Goal: Task Accomplishment & Management: Use online tool/utility

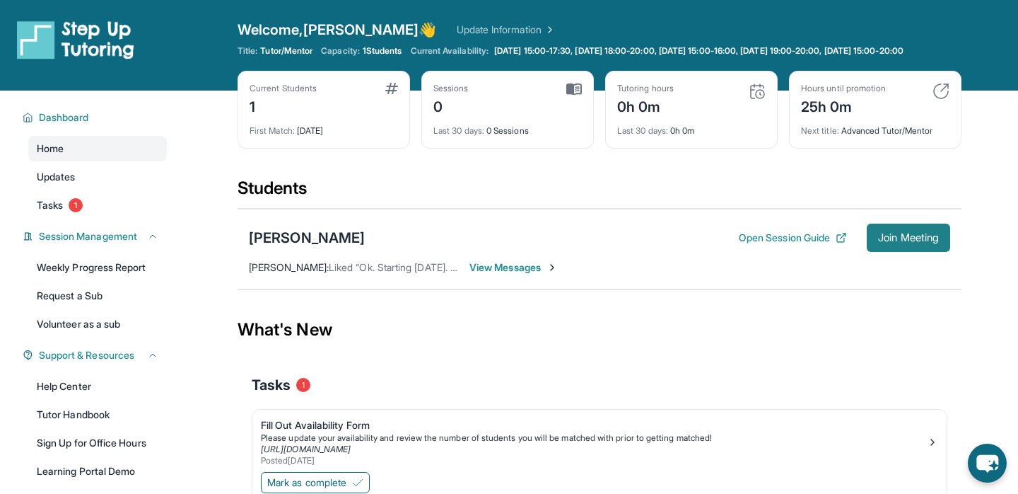
click at [911, 242] on span "Join Meeting" at bounding box center [908, 237] width 61 height 8
click at [892, 242] on span "Join Meeting" at bounding box center [908, 237] width 61 height 8
click at [506, 274] on span "View Messages" at bounding box center [514, 267] width 88 height 14
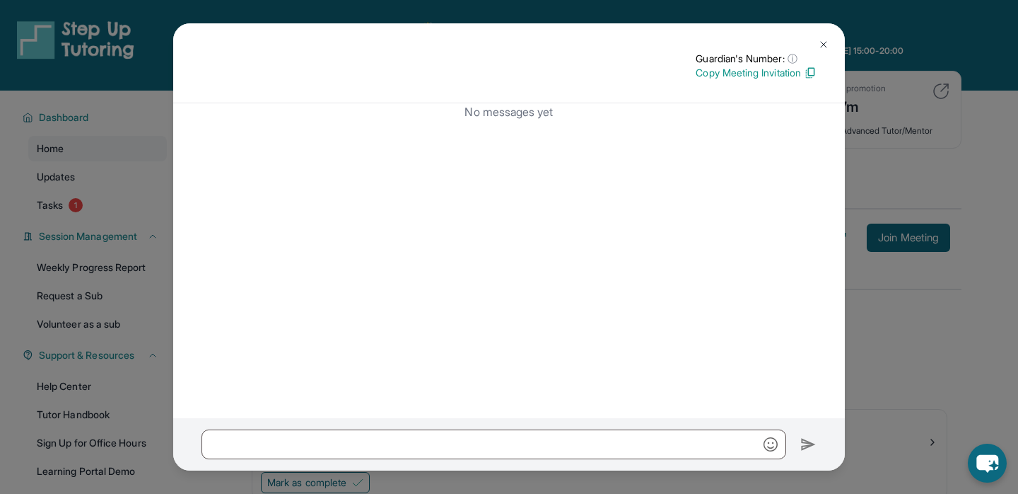
click at [820, 42] on img at bounding box center [823, 44] width 11 height 11
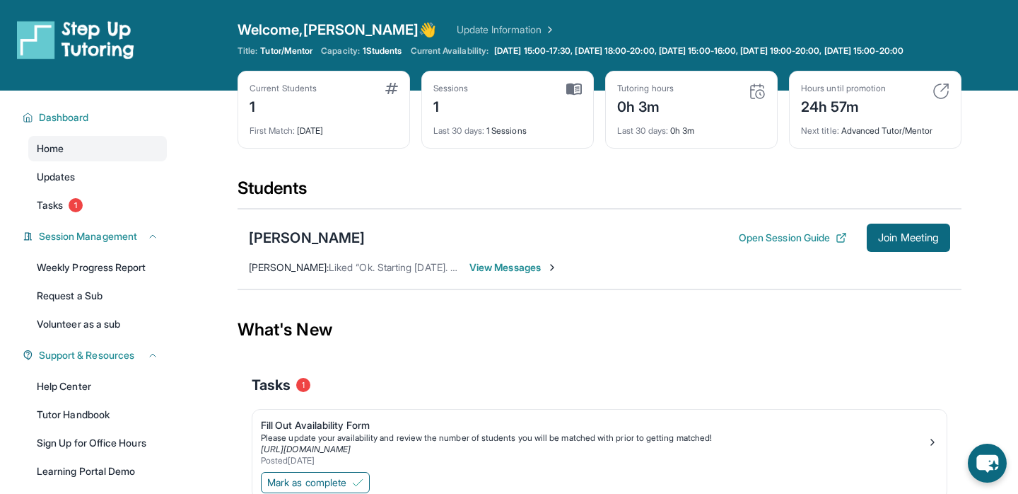
click at [530, 272] on span "View Messages" at bounding box center [514, 267] width 88 height 14
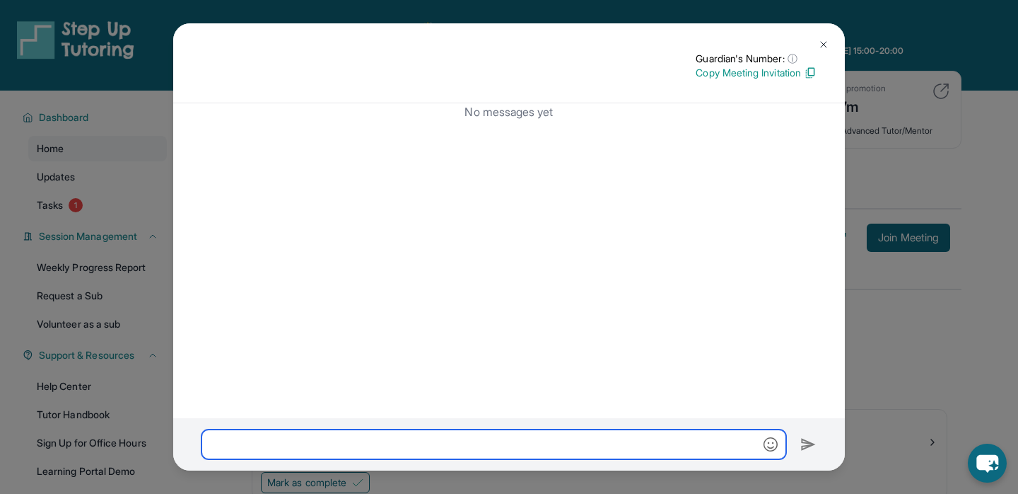
click at [352, 455] on input "text" at bounding box center [494, 444] width 585 height 30
type input "*"
type input "**********"
click at [325, 441] on input "**********" at bounding box center [494, 444] width 585 height 30
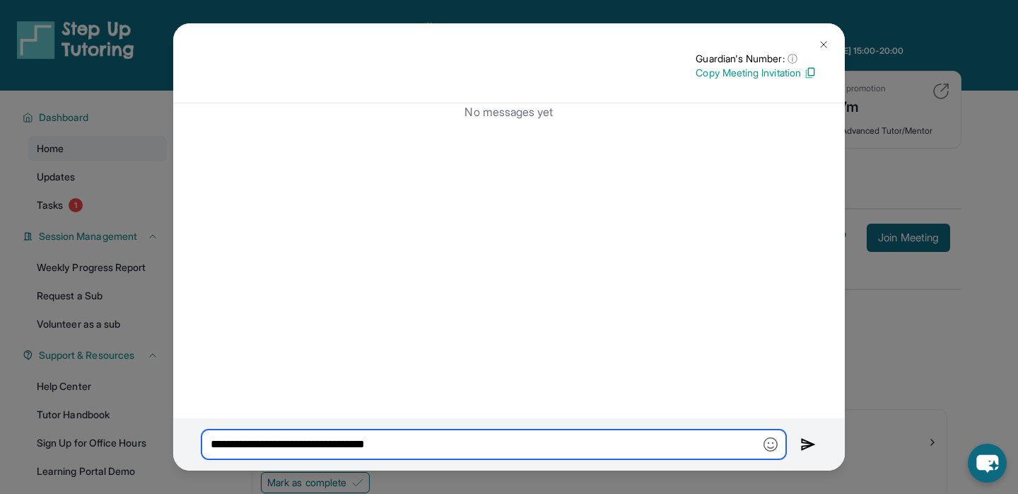
click at [325, 441] on input "**********" at bounding box center [494, 444] width 585 height 30
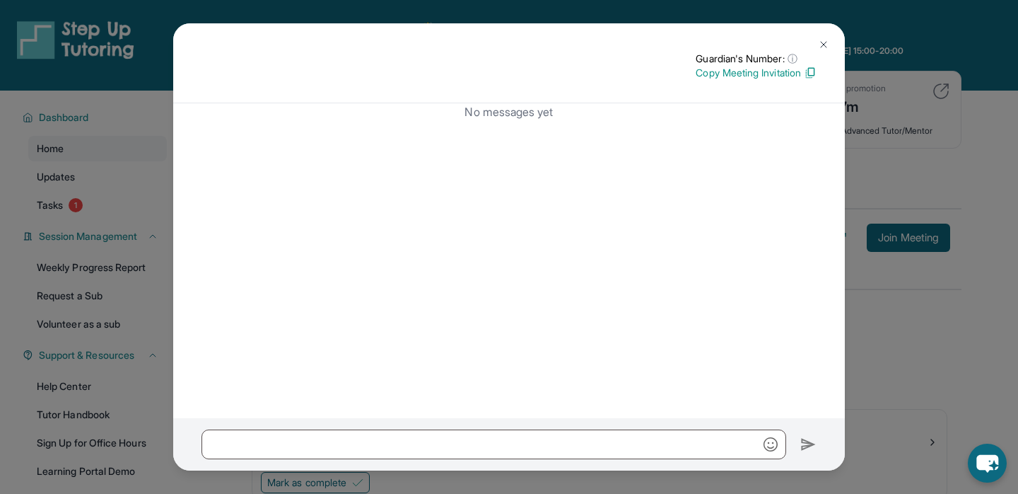
click at [823, 42] on img at bounding box center [823, 44] width 11 height 11
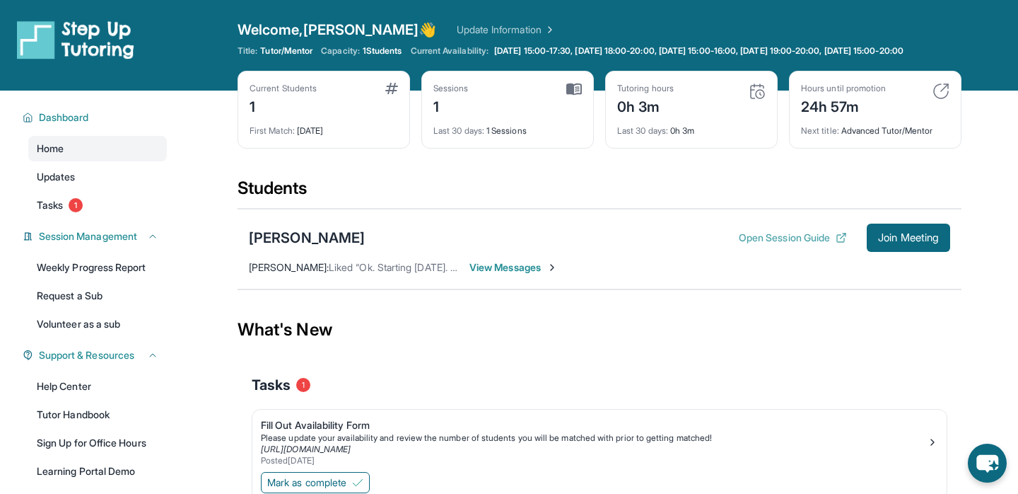
click at [813, 245] on button "Open Session Guide" at bounding box center [793, 238] width 108 height 14
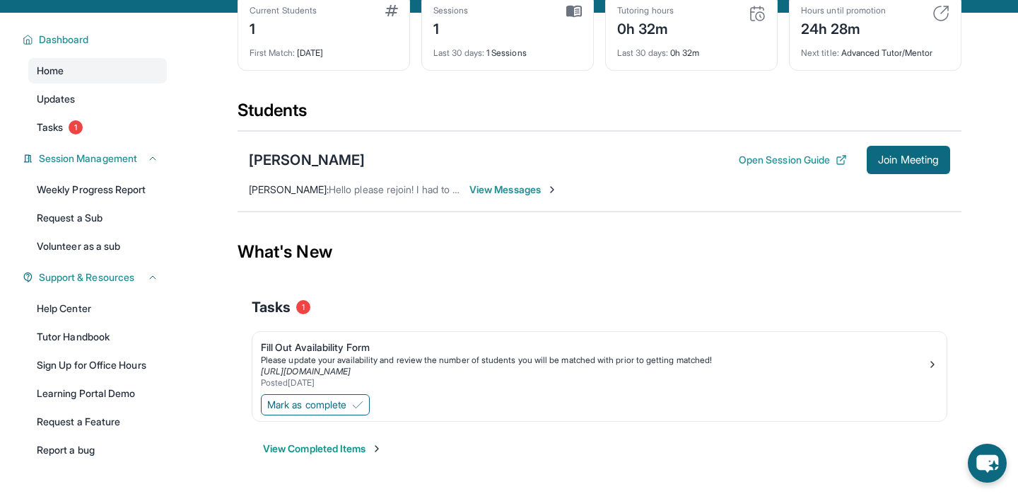
scroll to position [129, 0]
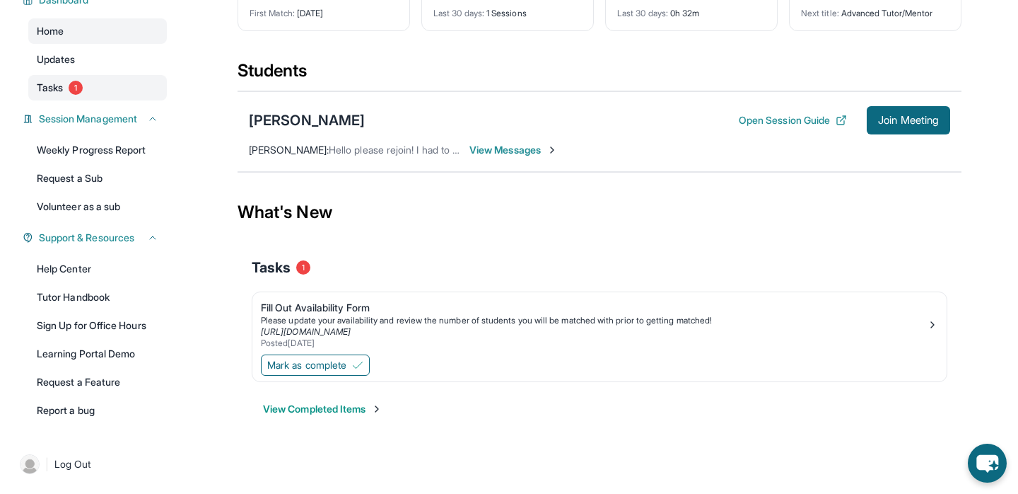
click at [108, 86] on link "Tasks 1" at bounding box center [97, 87] width 139 height 25
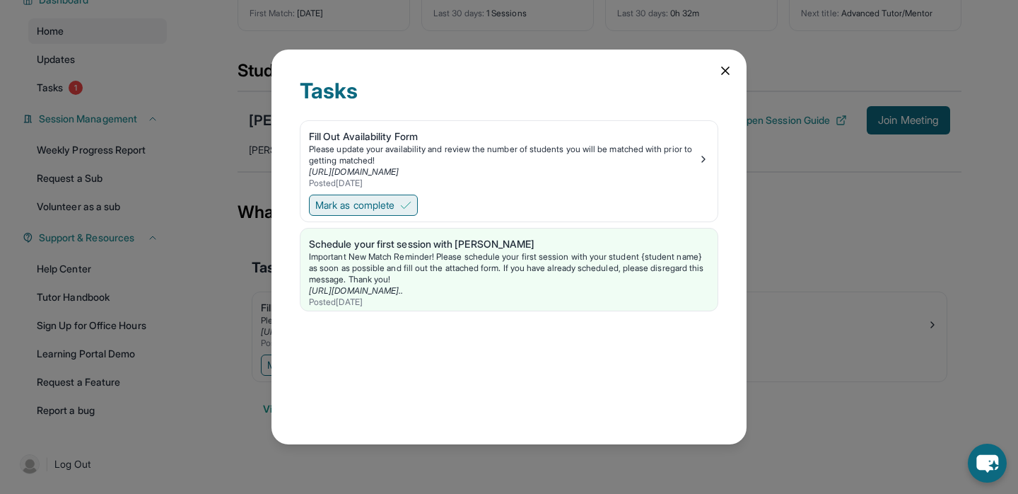
click at [403, 199] on button "Mark as complete" at bounding box center [363, 204] width 109 height 21
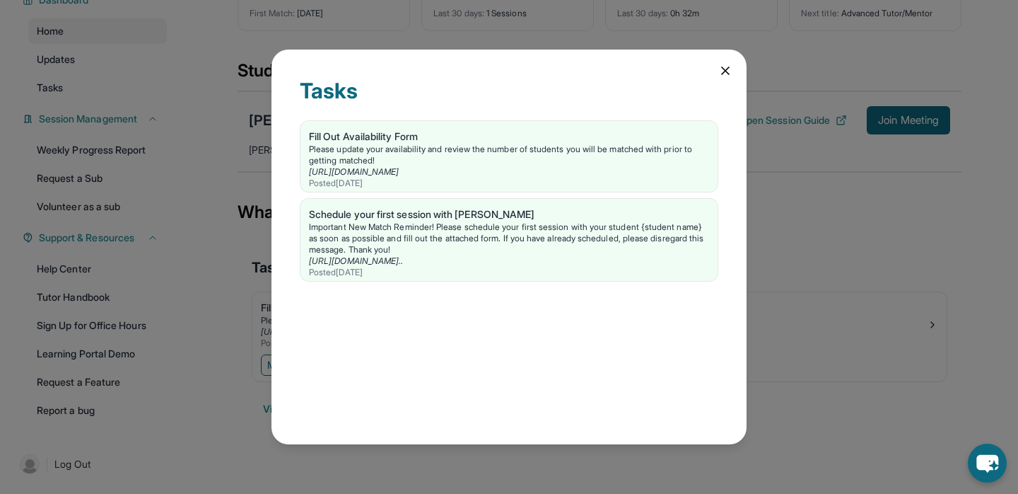
click at [724, 71] on icon at bounding box center [726, 71] width 14 height 14
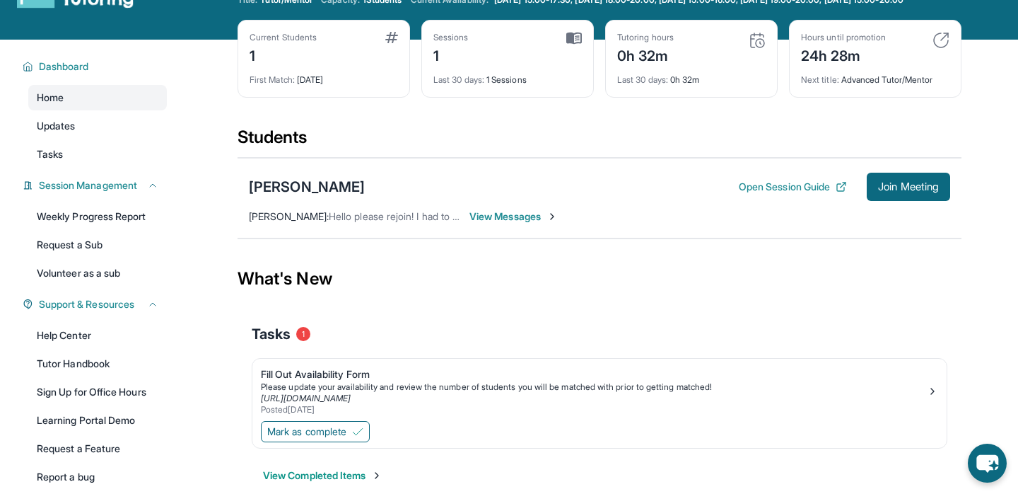
scroll to position [38, 0]
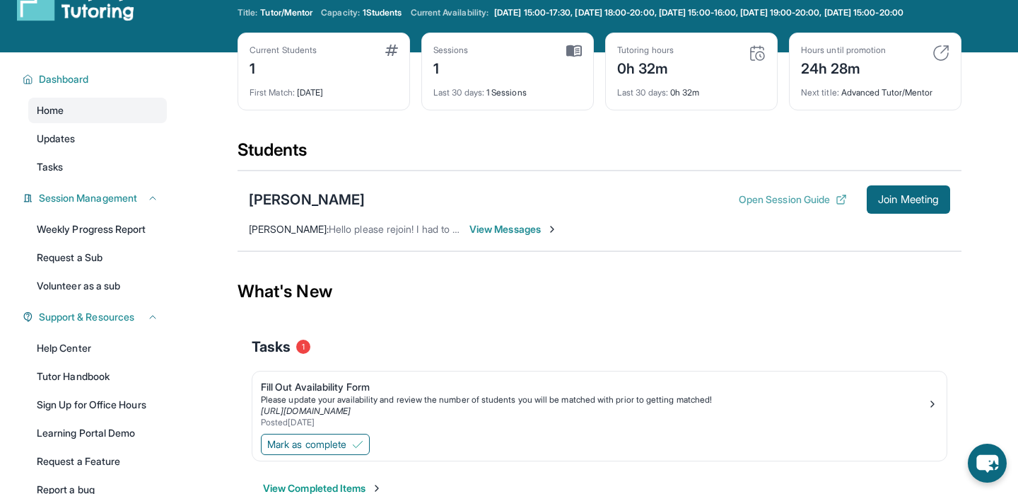
click at [766, 204] on button "Open Session Guide" at bounding box center [793, 199] width 108 height 14
